Goal: Transaction & Acquisition: Subscribe to service/newsletter

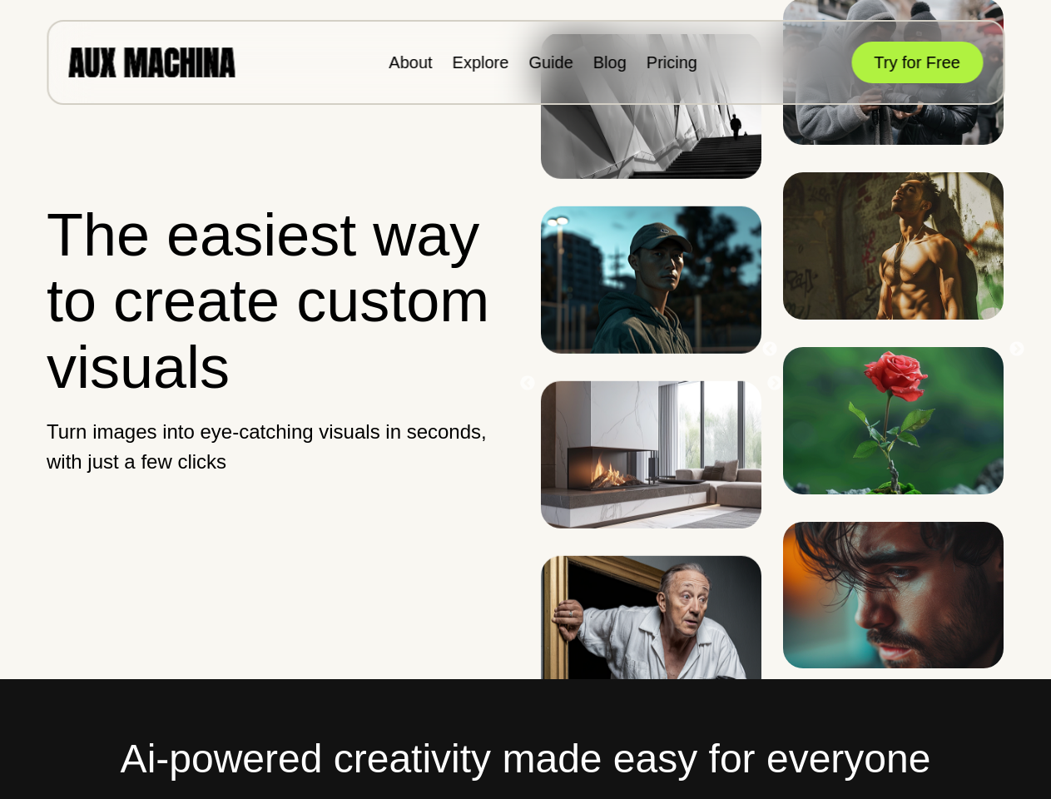
click at [525, 400] on section "The easiest way to create custom visuals Turn images into eye-catching visuals …" at bounding box center [525, 339] width 1051 height 679
click at [917, 62] on button "Try for Free" at bounding box center [918, 63] width 132 height 42
click at [528, 384] on button "Previous" at bounding box center [527, 383] width 17 height 17
click at [651, 354] on img at bounding box center [651, 279] width 221 height 147
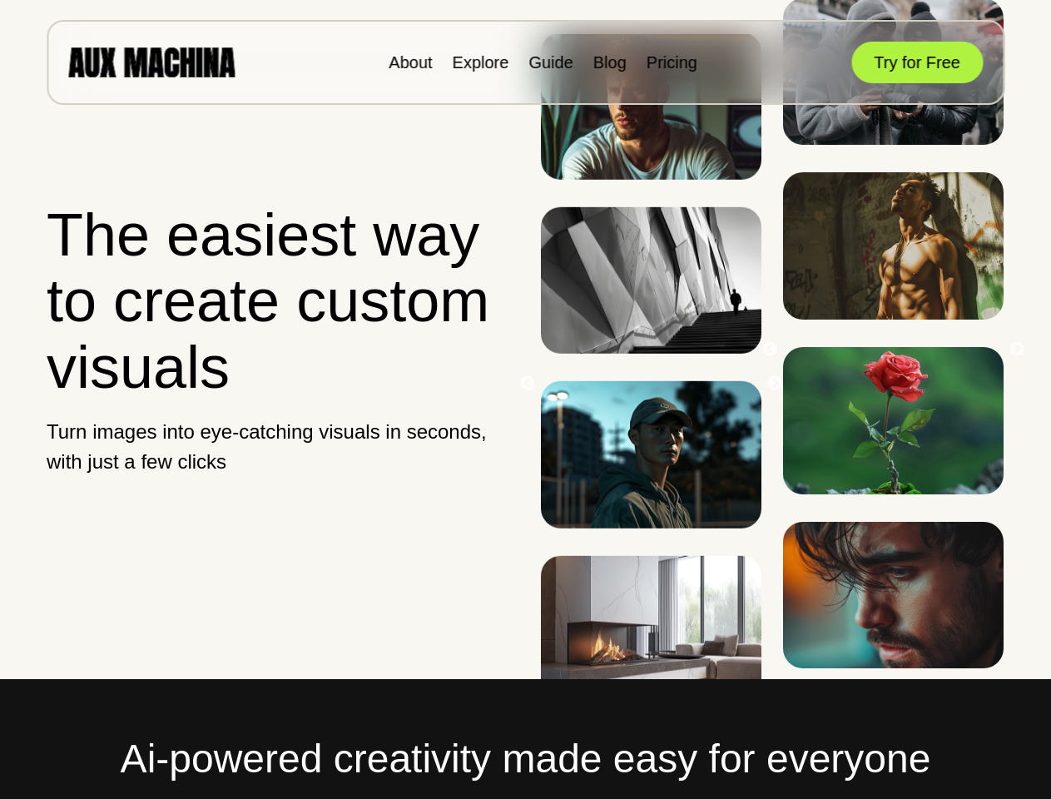
click at [651, 730] on img at bounding box center [651, 803] width 221 height 147
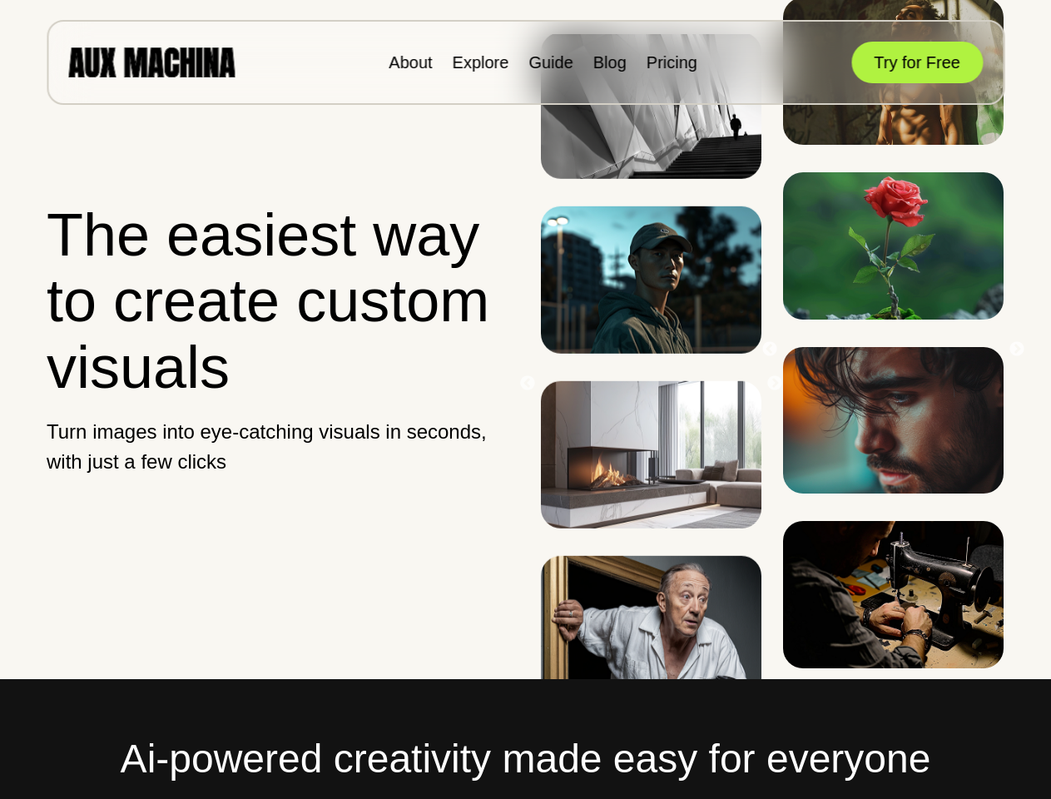
click at [775, 384] on div "Previous Next Previous Next" at bounding box center [772, 339] width 464 height 679
click at [770, 350] on div "Previous Next Previous Next" at bounding box center [772, 339] width 464 height 679
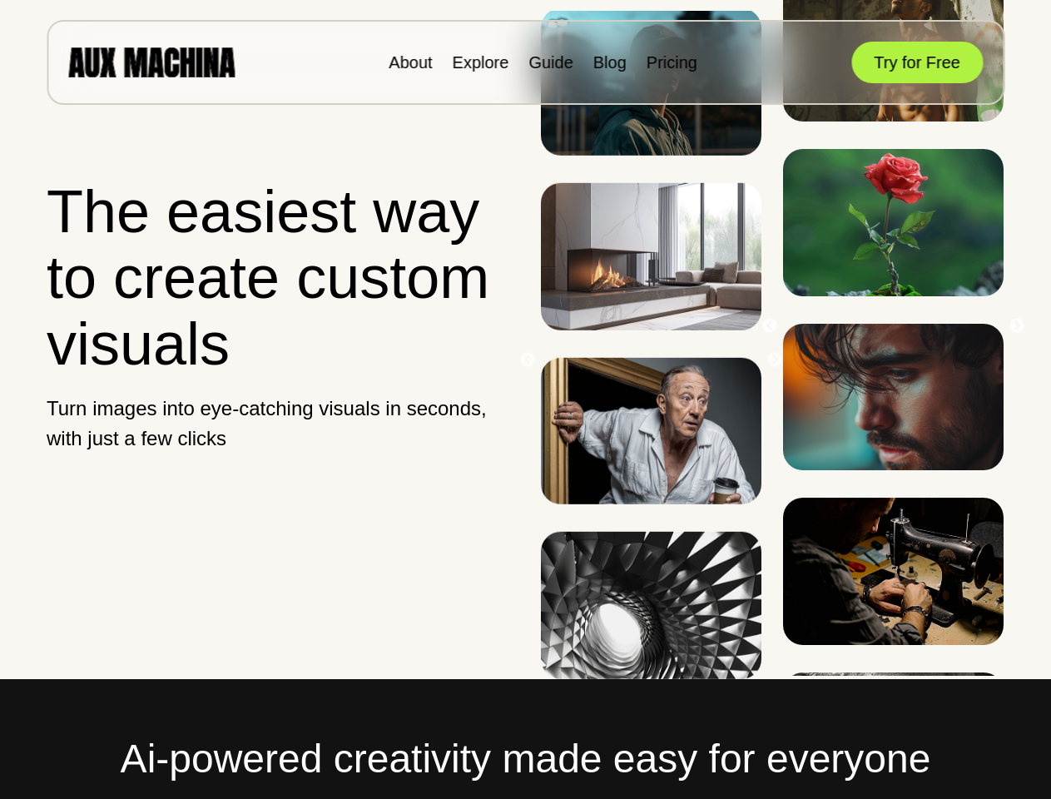
click at [893, 122] on img at bounding box center [893, 47] width 221 height 147
